Goal: Task Accomplishment & Management: Manage account settings

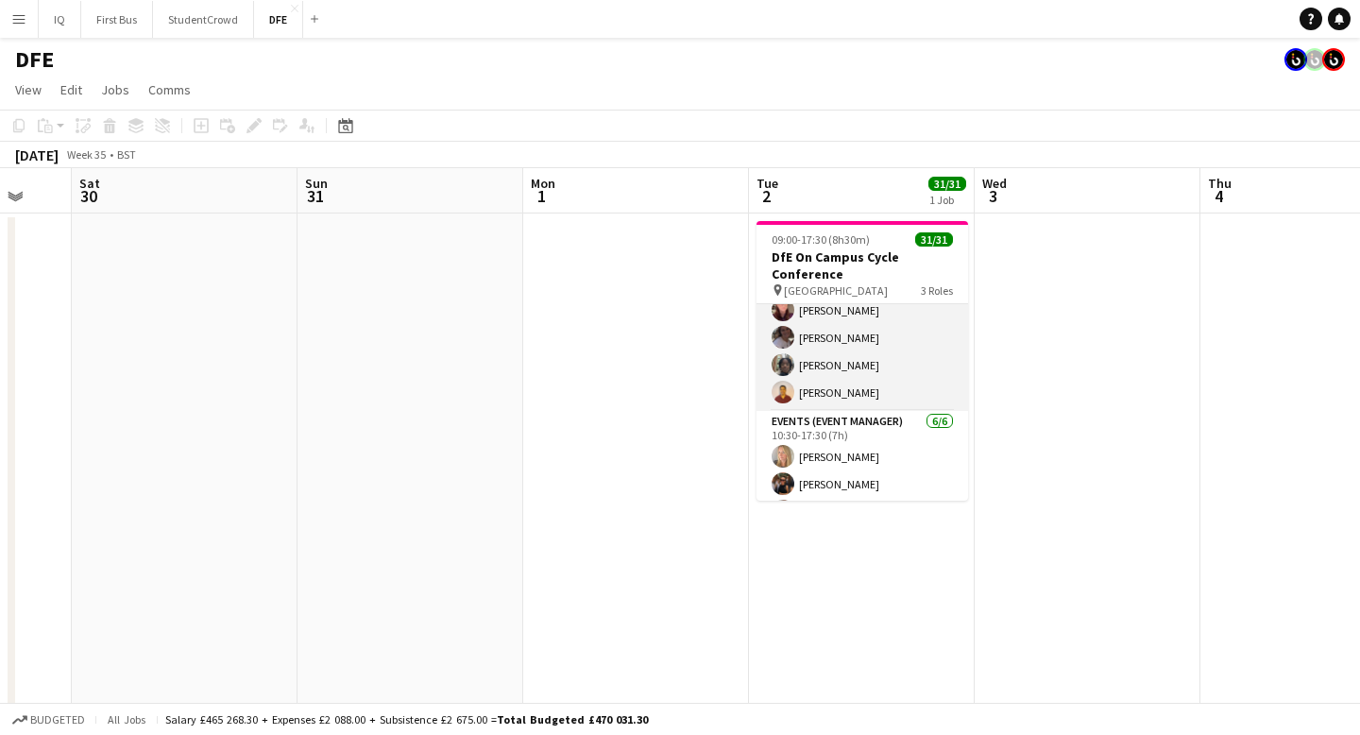
scroll to position [763, 0]
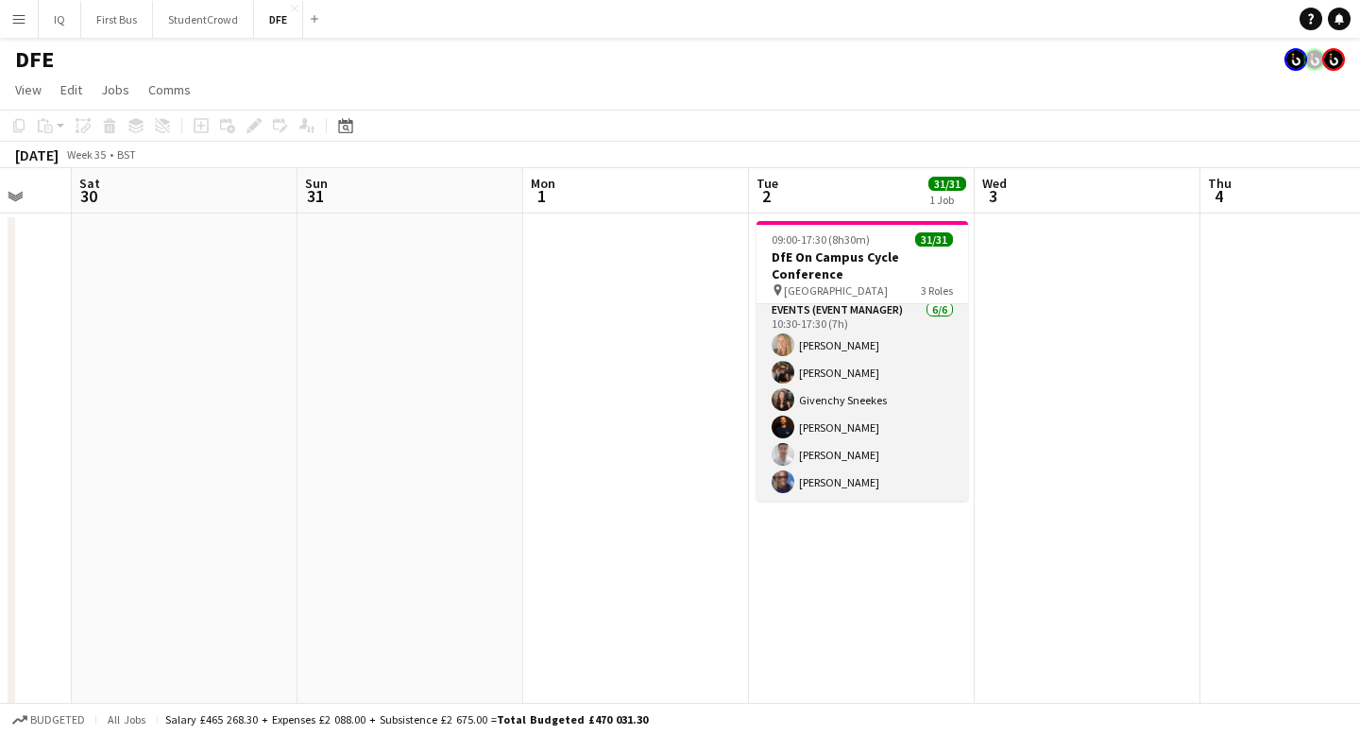
click at [825, 320] on app-card-role "Events (Event Manager) [DATE] 10:30-17:30 (7h) [PERSON_NAME] [PERSON_NAME] Give…" at bounding box center [862, 399] width 212 height 201
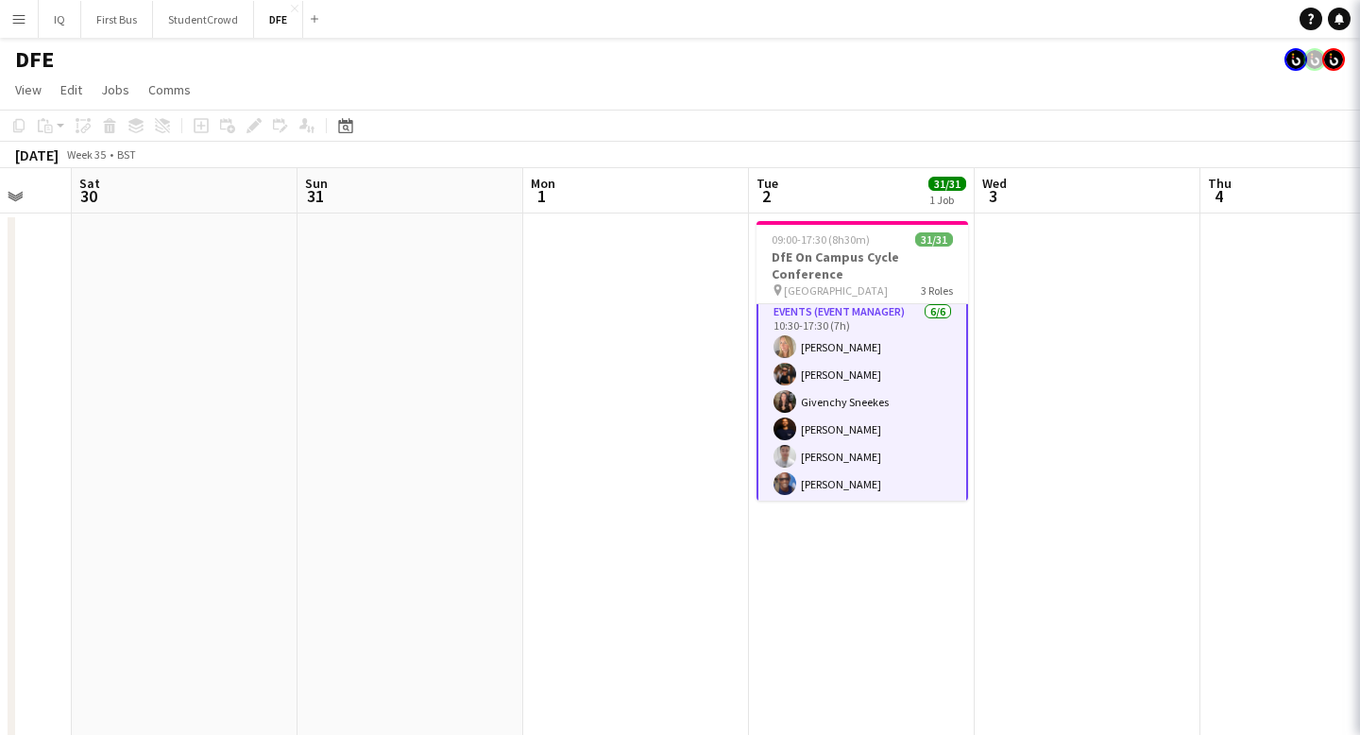
scroll to position [765, 0]
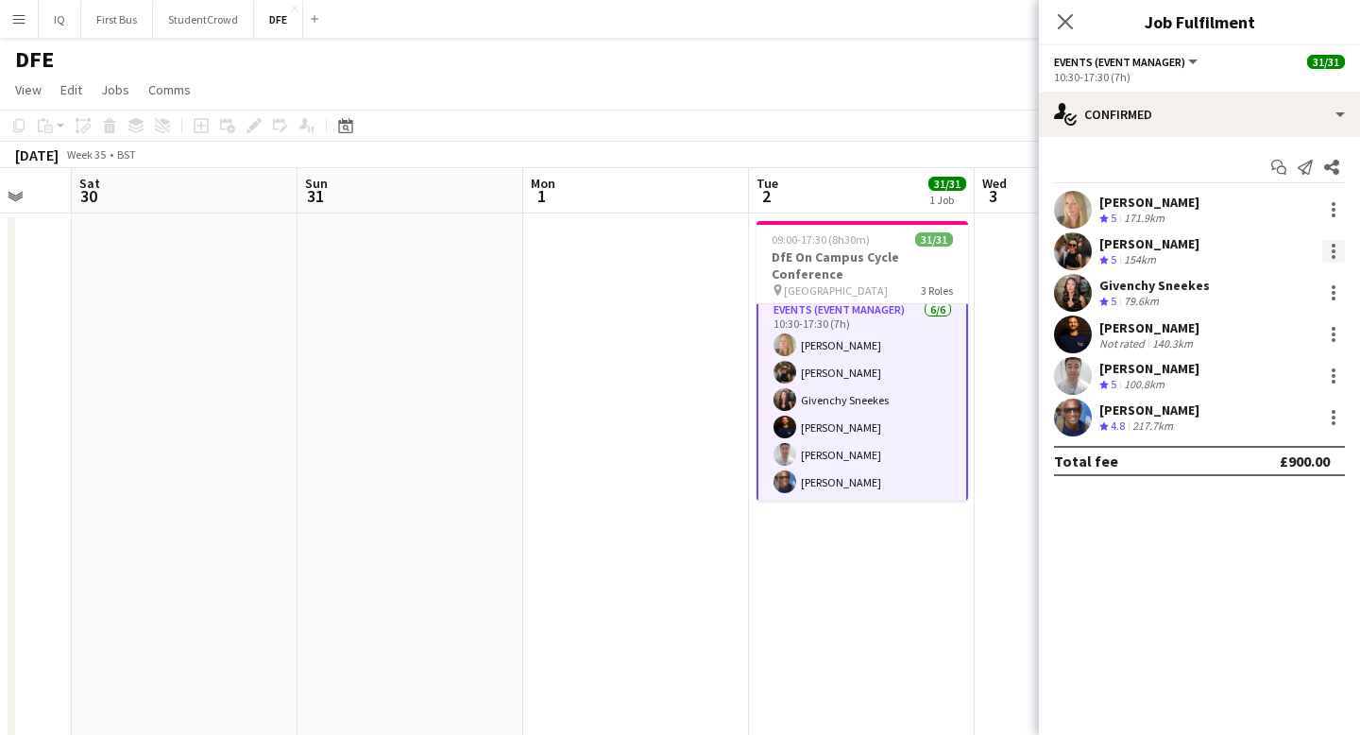
click at [1336, 250] on div at bounding box center [1333, 251] width 23 height 23
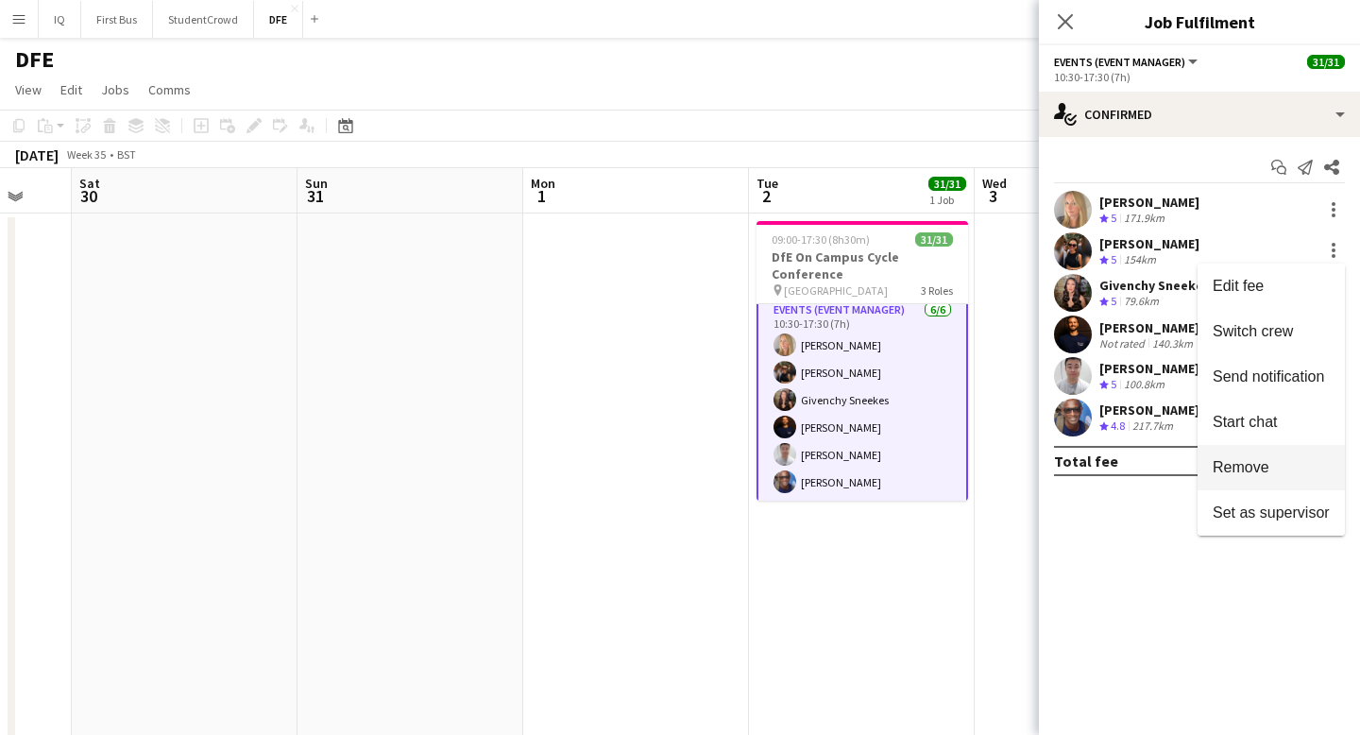
click at [1278, 456] on button "Remove" at bounding box center [1270, 467] width 147 height 45
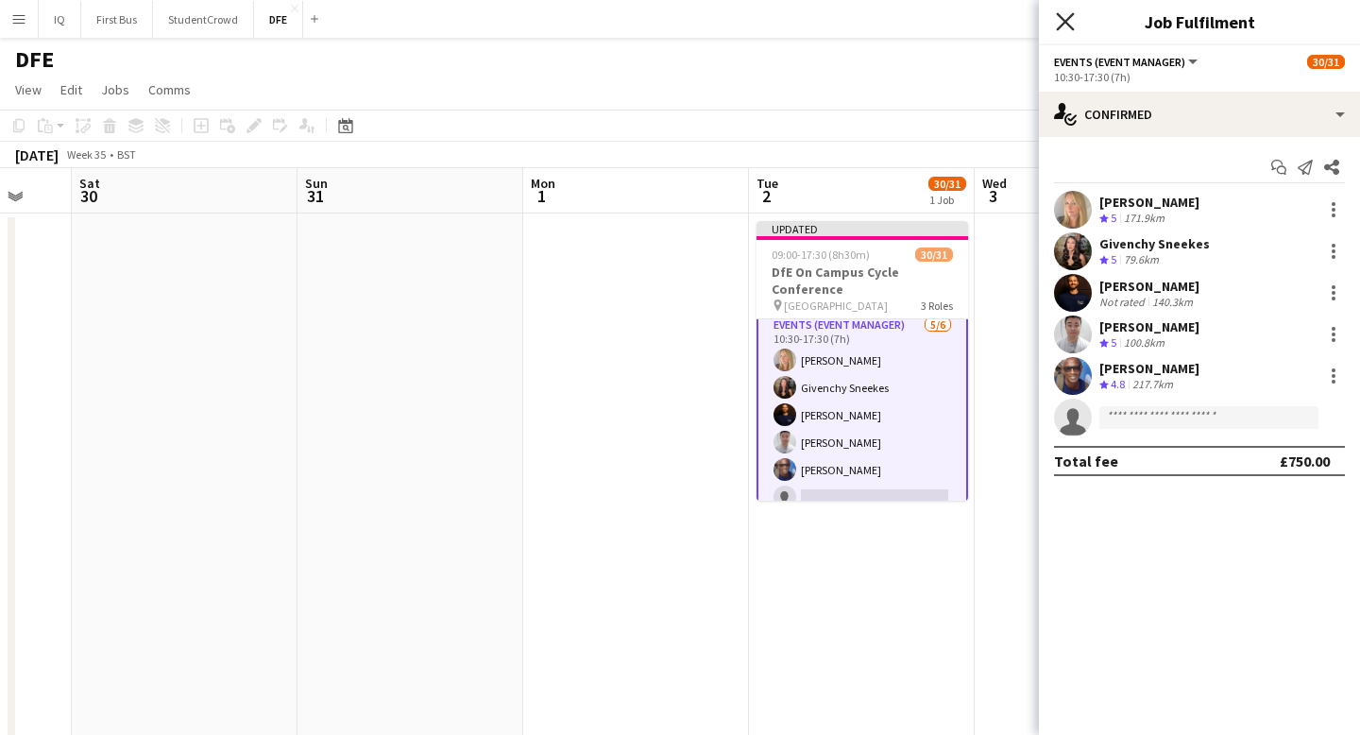
click at [1065, 25] on icon "Close pop-in" at bounding box center [1065, 21] width 18 height 18
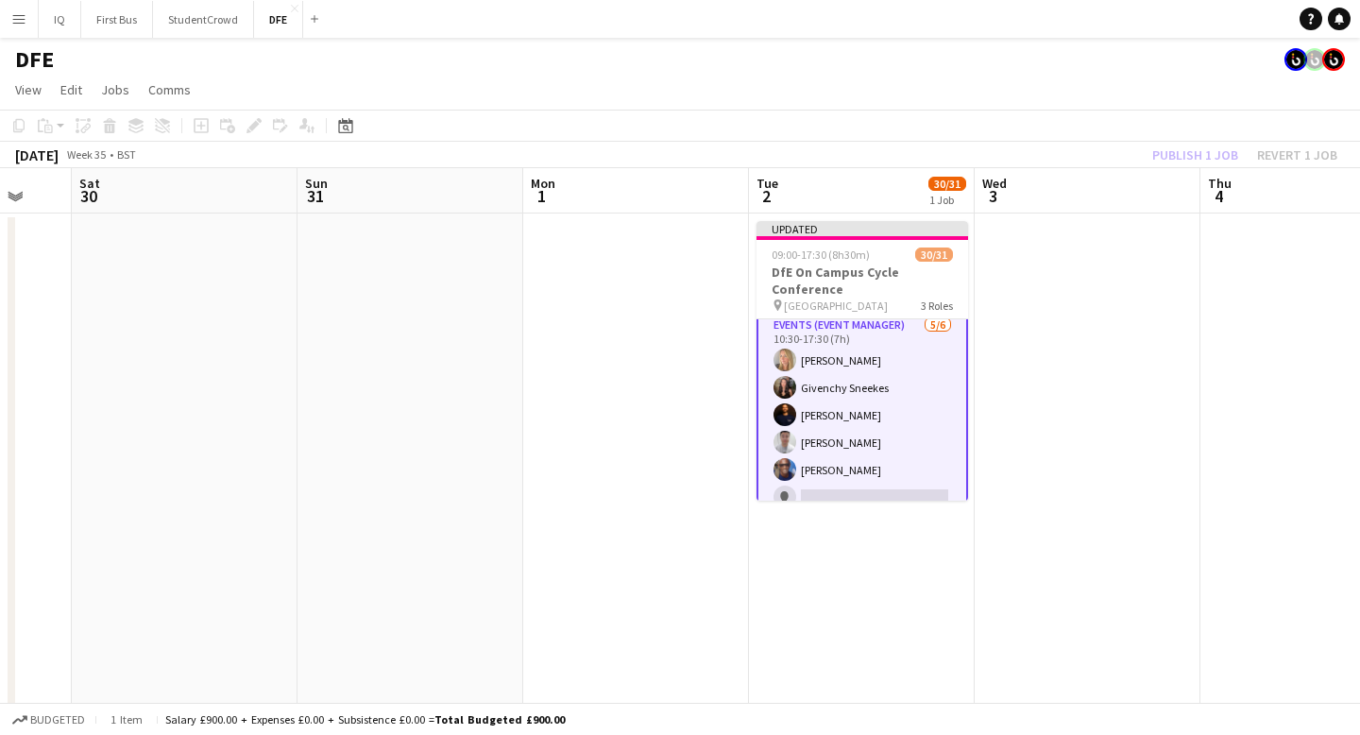
click at [1203, 153] on div "Publish 1 job Revert 1 job" at bounding box center [1244, 155] width 230 height 25
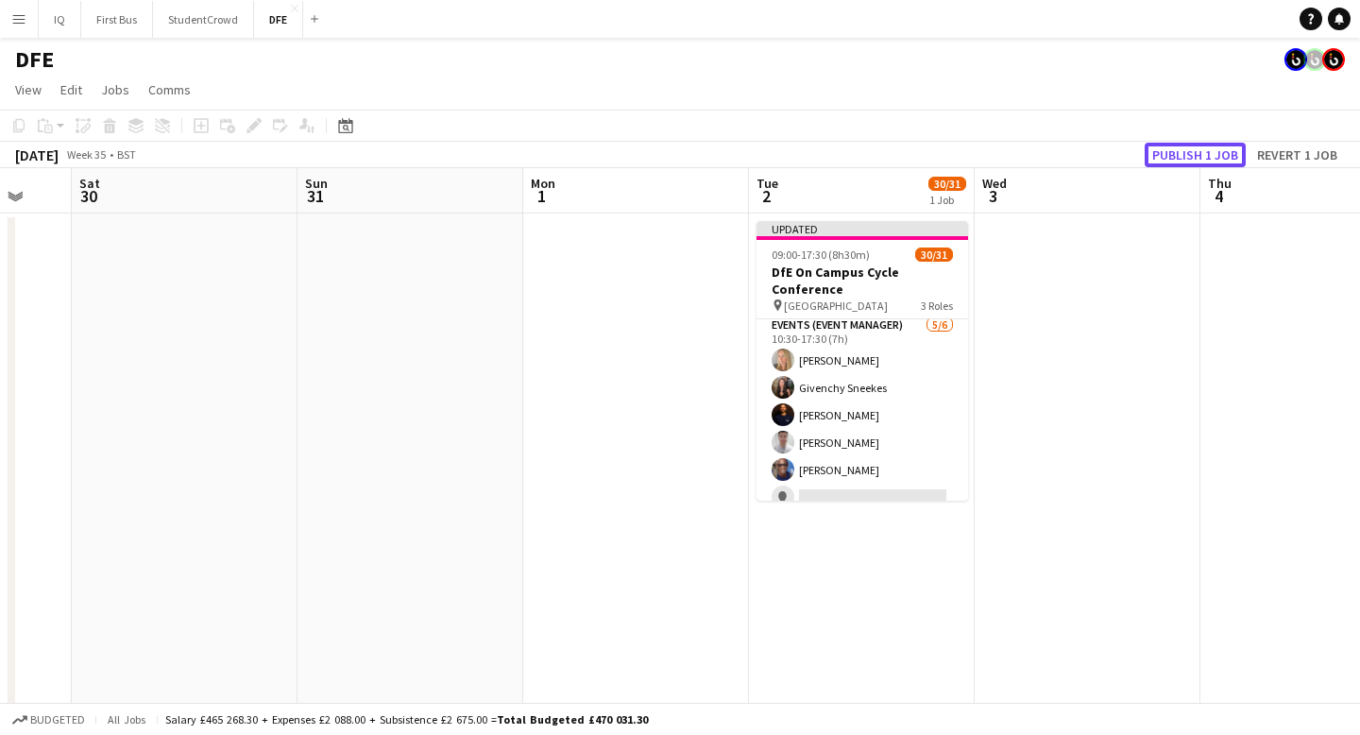
click at [1203, 153] on button "Publish 1 job" at bounding box center [1195, 155] width 101 height 25
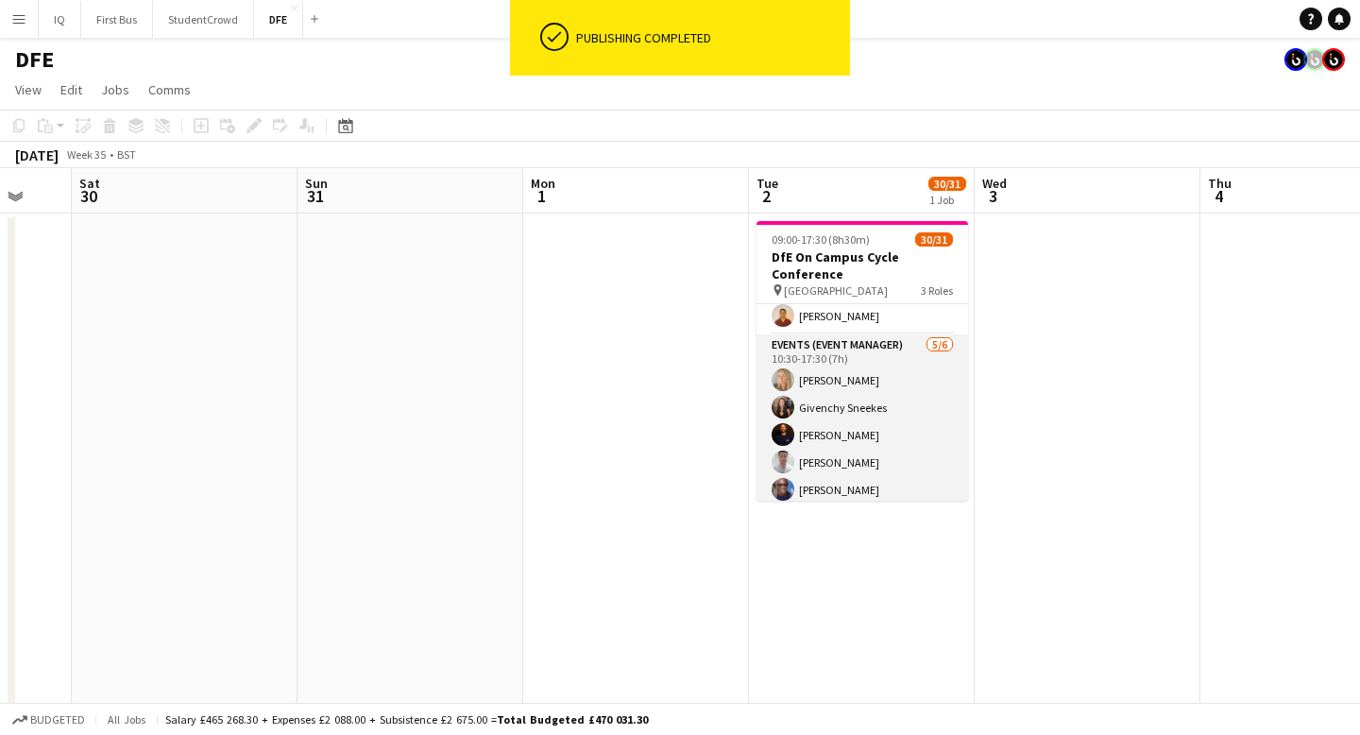
scroll to position [729, 0]
click at [824, 362] on app-card-role "Events (Event Manager) [DATE] 10:30-17:30 (7h) [PERSON_NAME] Givenchy Sneekes […" at bounding box center [862, 433] width 212 height 201
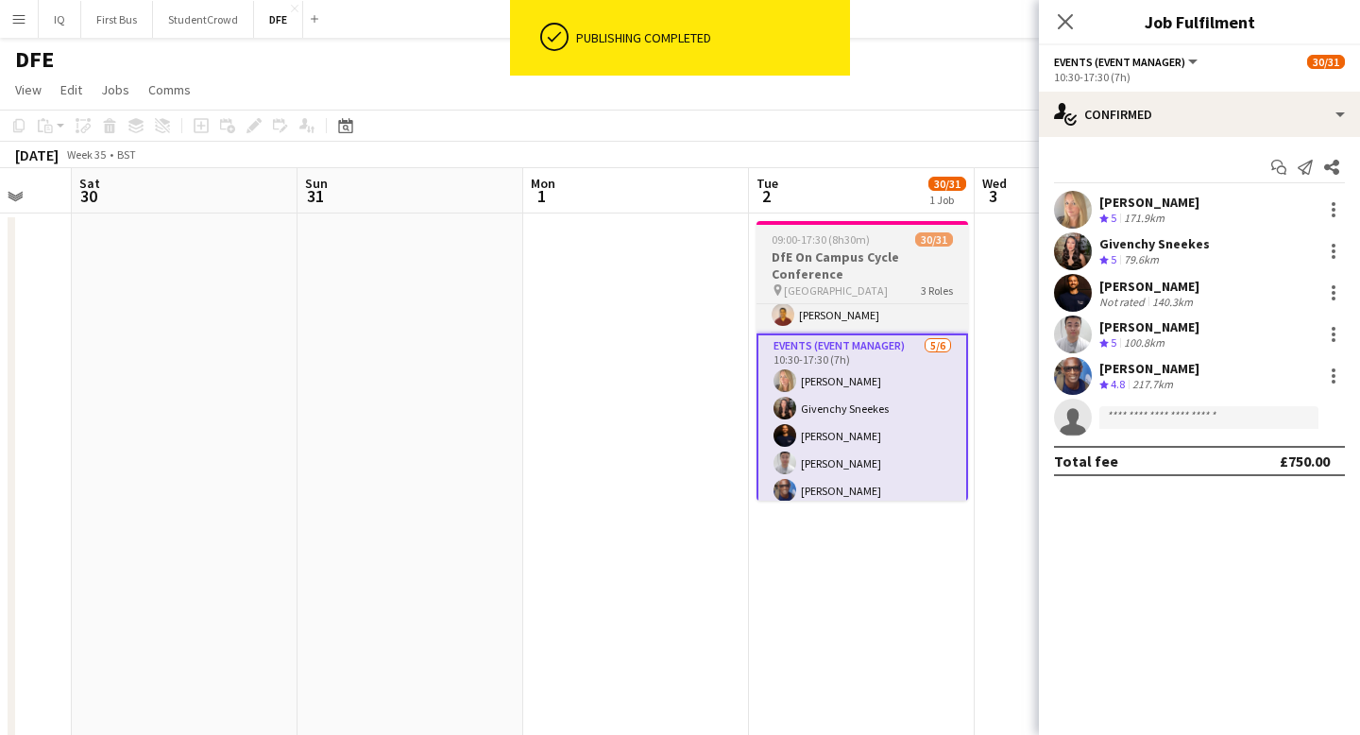
click at [820, 256] on h3 "DfE On Campus Cycle Conference" at bounding box center [862, 265] width 212 height 34
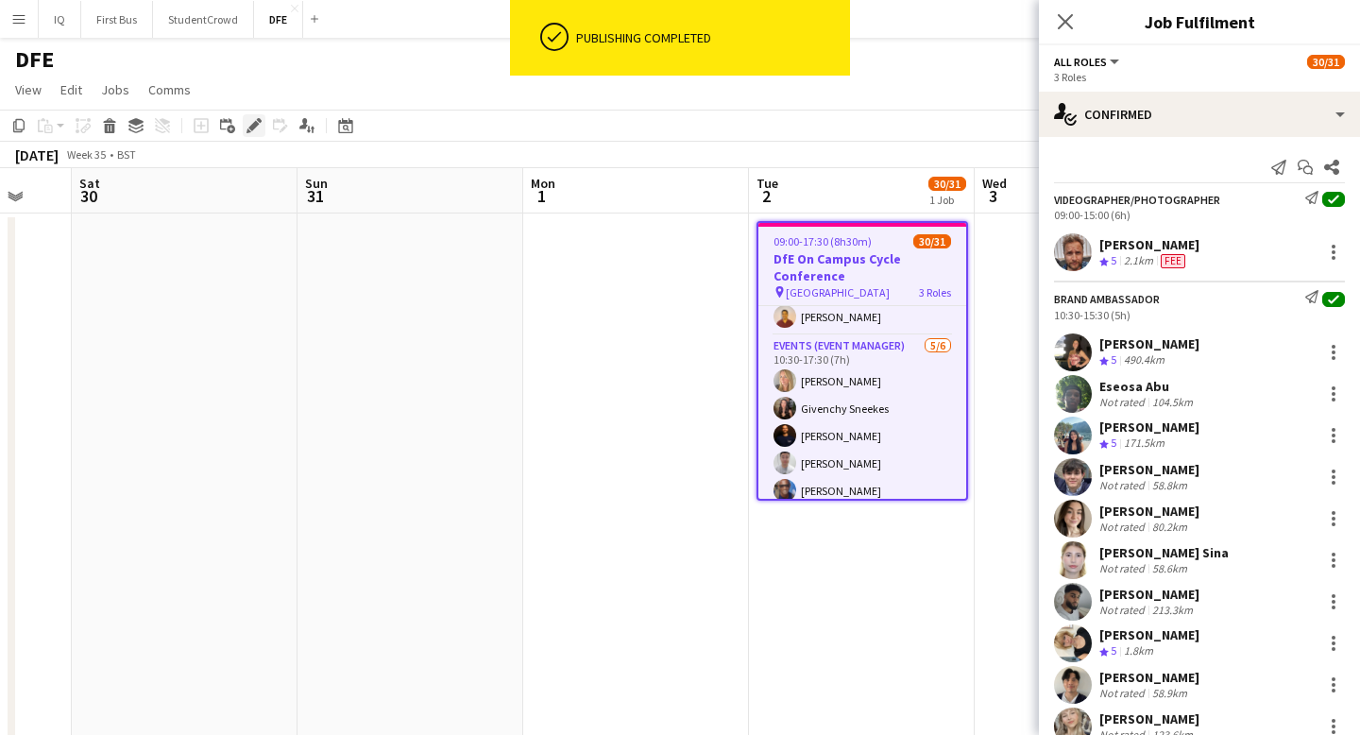
click at [254, 125] on icon at bounding box center [253, 126] width 10 height 10
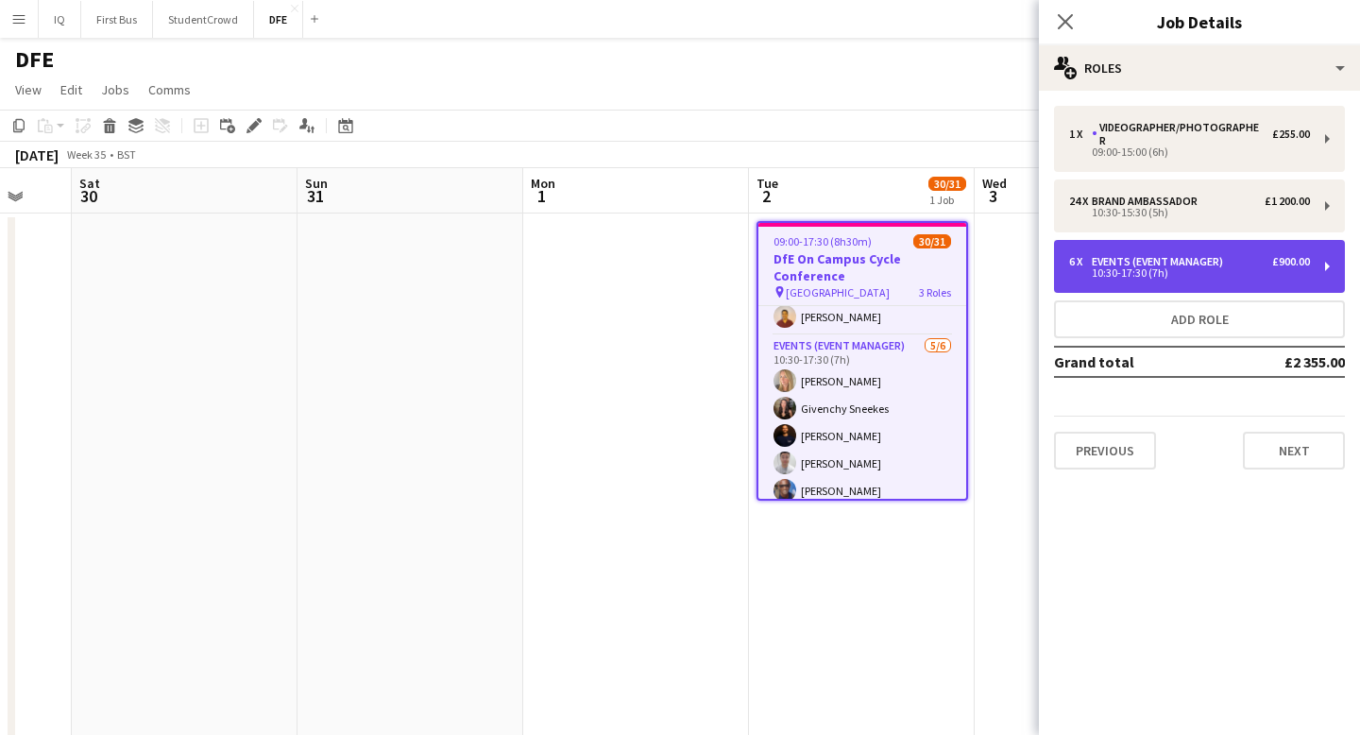
click at [1166, 268] on div "10:30-17:30 (7h)" at bounding box center [1189, 272] width 241 height 9
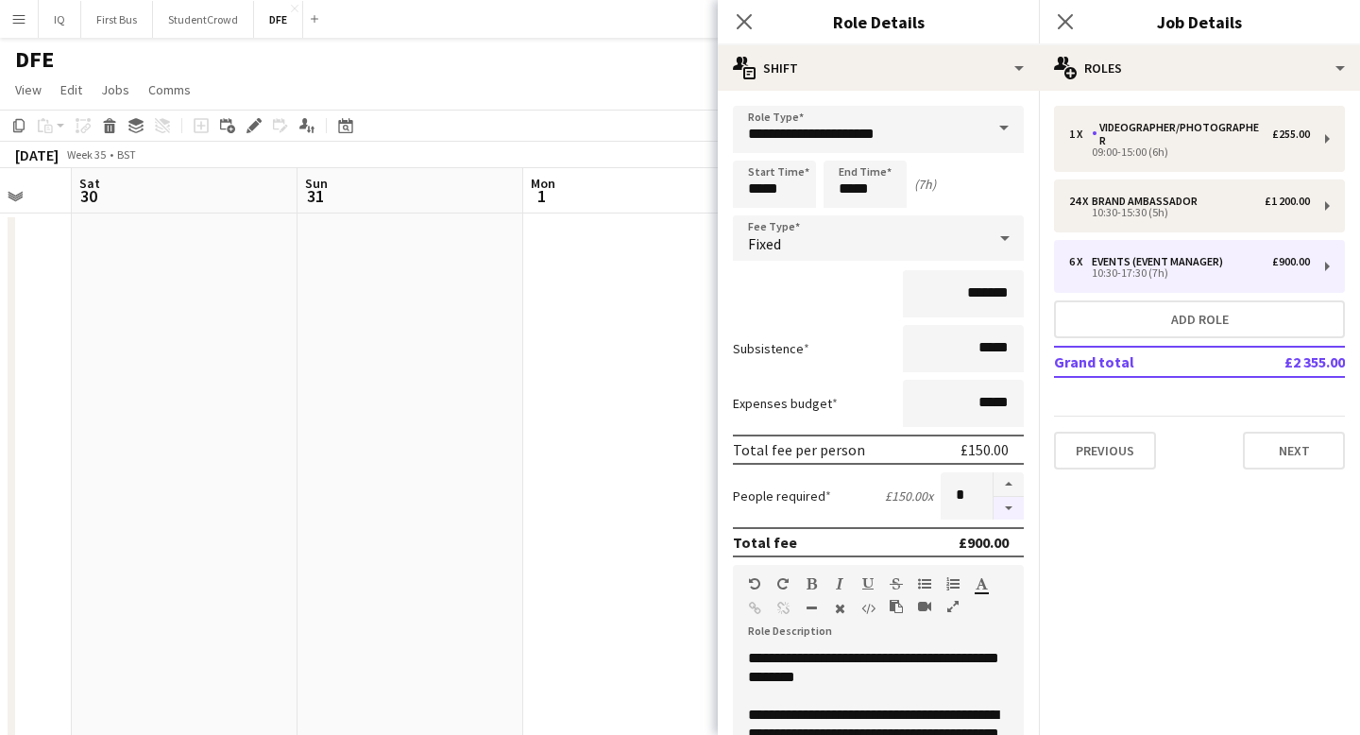
click at [1006, 506] on button "button" at bounding box center [1008, 509] width 30 height 24
type input "*"
click at [751, 30] on icon "Close pop-in" at bounding box center [744, 21] width 18 height 18
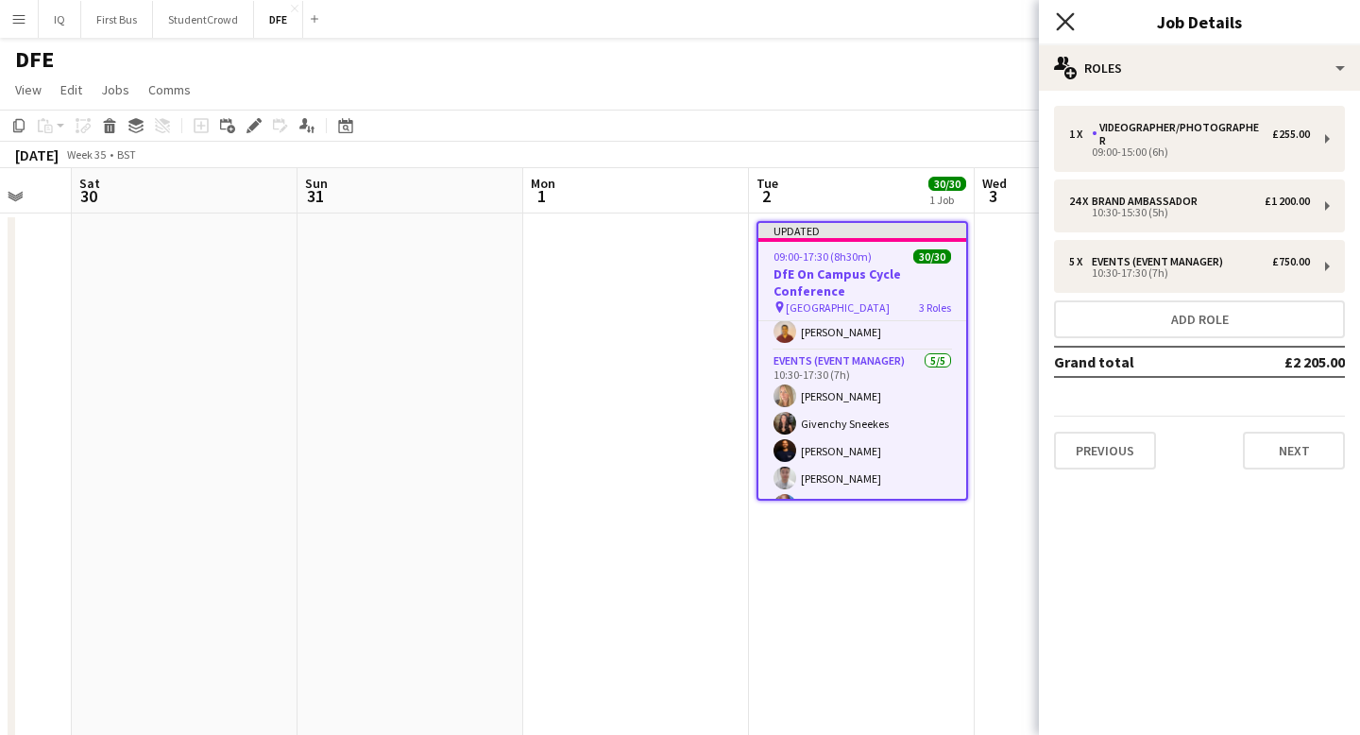
click at [1073, 21] on icon "Close pop-in" at bounding box center [1065, 21] width 18 height 18
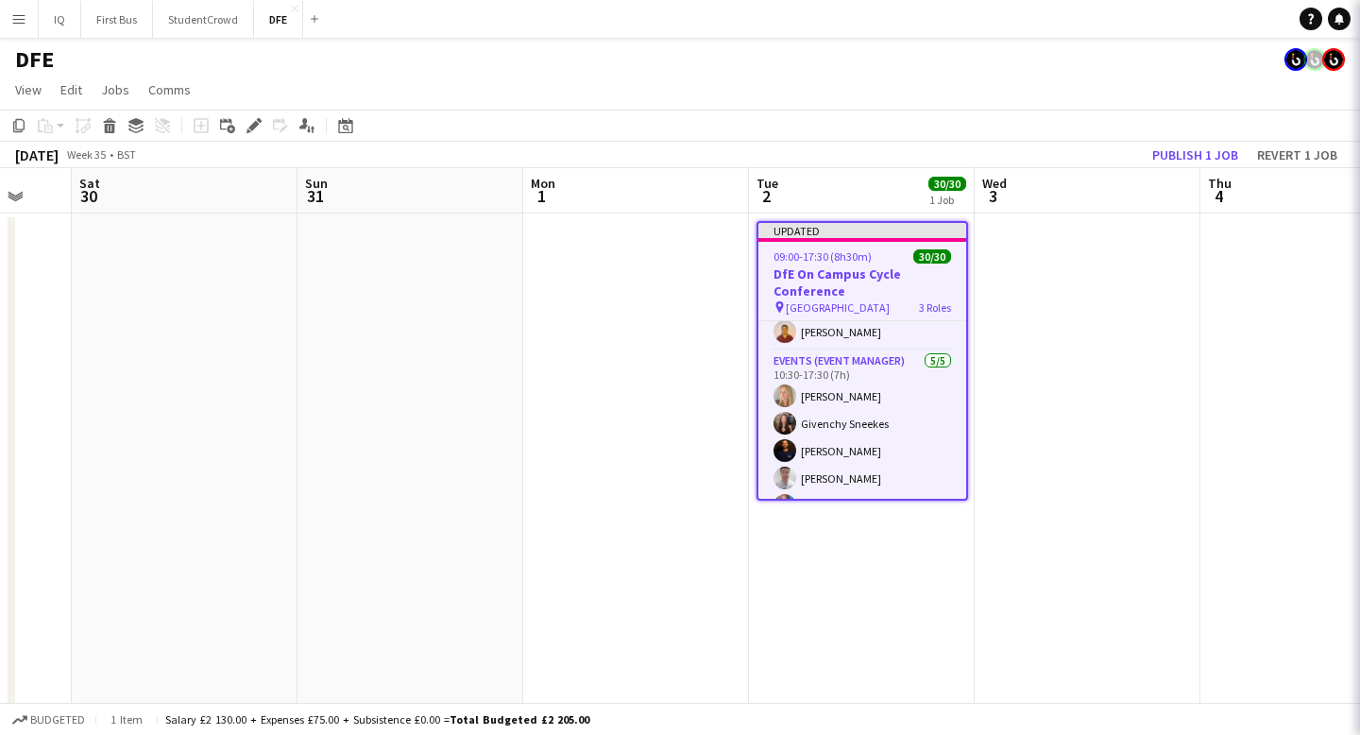
click at [1079, 102] on app-page-menu "View Day view expanded Day view collapsed Month view Date picker Jump to [DATE]…" at bounding box center [680, 92] width 1360 height 36
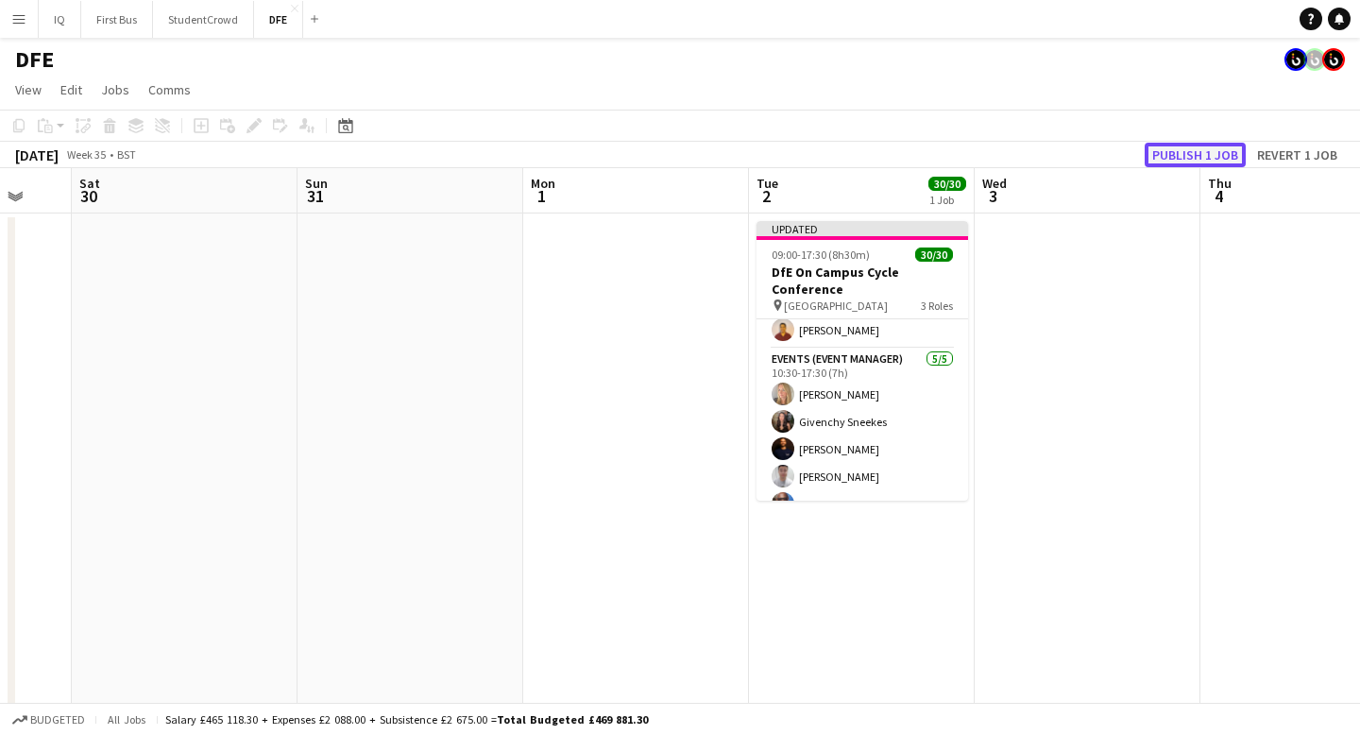
click at [1214, 155] on button "Publish 1 job" at bounding box center [1195, 155] width 101 height 25
